Goal: Information Seeking & Learning: Check status

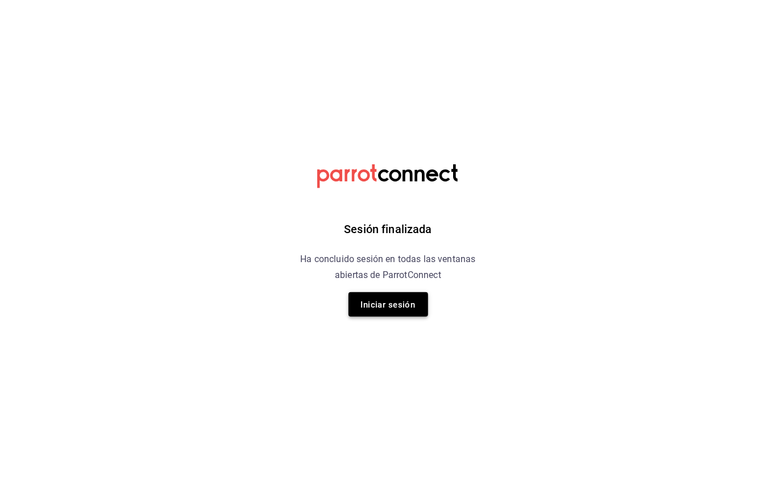
click at [398, 300] on font "Iniciar sesión" at bounding box center [388, 305] width 55 height 10
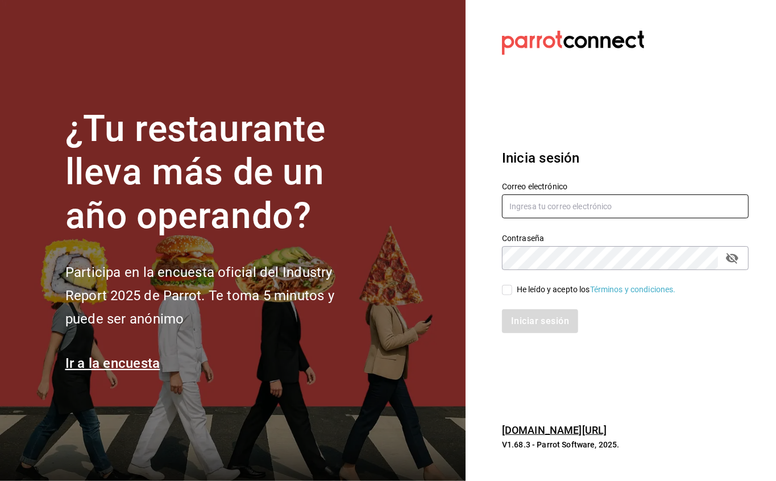
type input "[EMAIL_ADDRESS][DOMAIN_NAME]"
click at [510, 286] on input "He leído y acepto los Términos y condiciones." at bounding box center [507, 290] width 10 height 10
checkbox input "true"
click at [512, 317] on font "Iniciar sesión" at bounding box center [541, 321] width 58 height 11
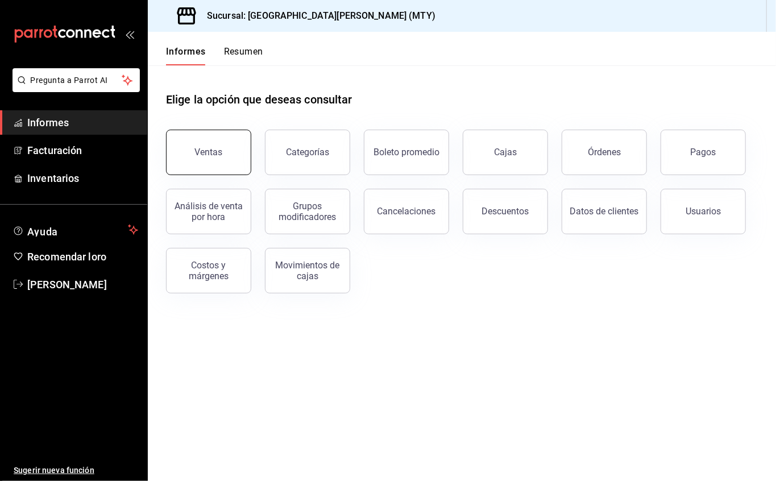
click at [221, 142] on button "Ventas" at bounding box center [208, 153] width 85 height 46
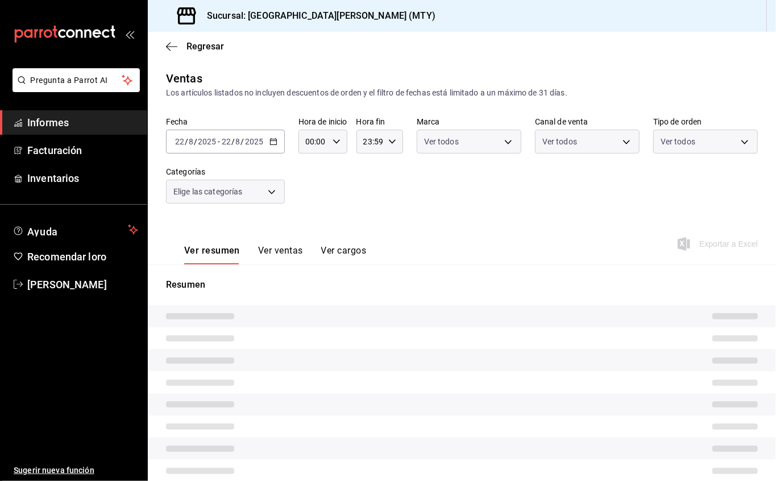
click at [340, 143] on icon "button" at bounding box center [337, 142] width 8 height 8
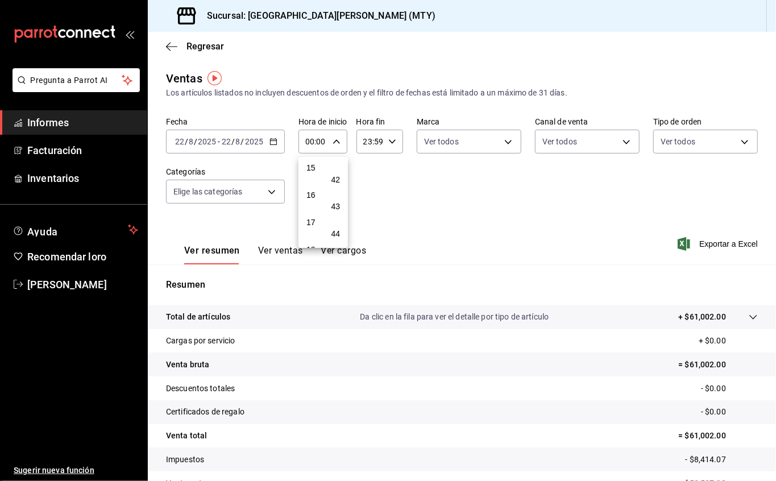
scroll to position [1547, 0]
click at [337, 226] on button "59" at bounding box center [336, 234] width 20 height 23
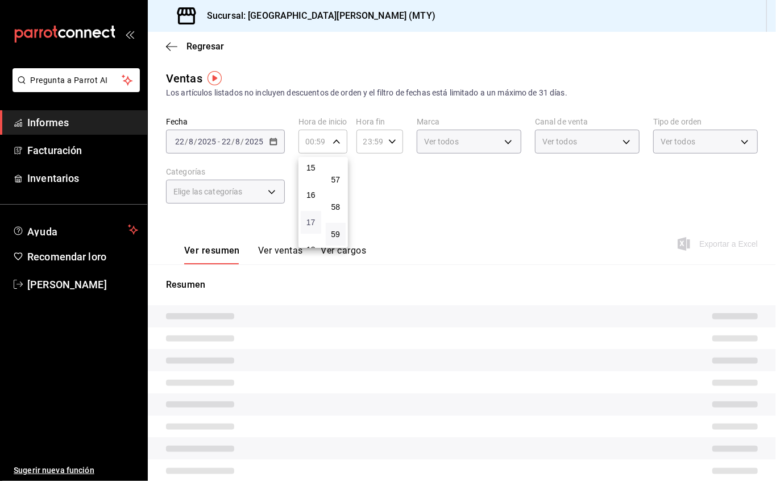
click at [310, 219] on font "17" at bounding box center [311, 222] width 9 height 9
type input "17:59"
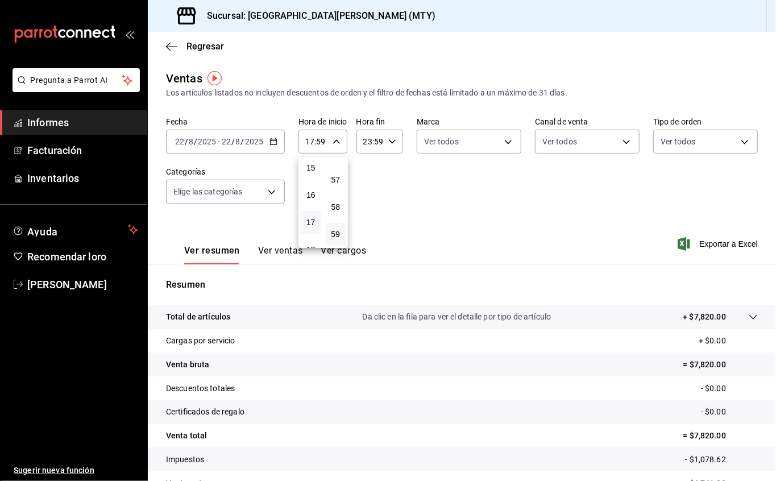
click at [444, 199] on div at bounding box center [388, 240] width 776 height 481
